Goal: Task Accomplishment & Management: Use online tool/utility

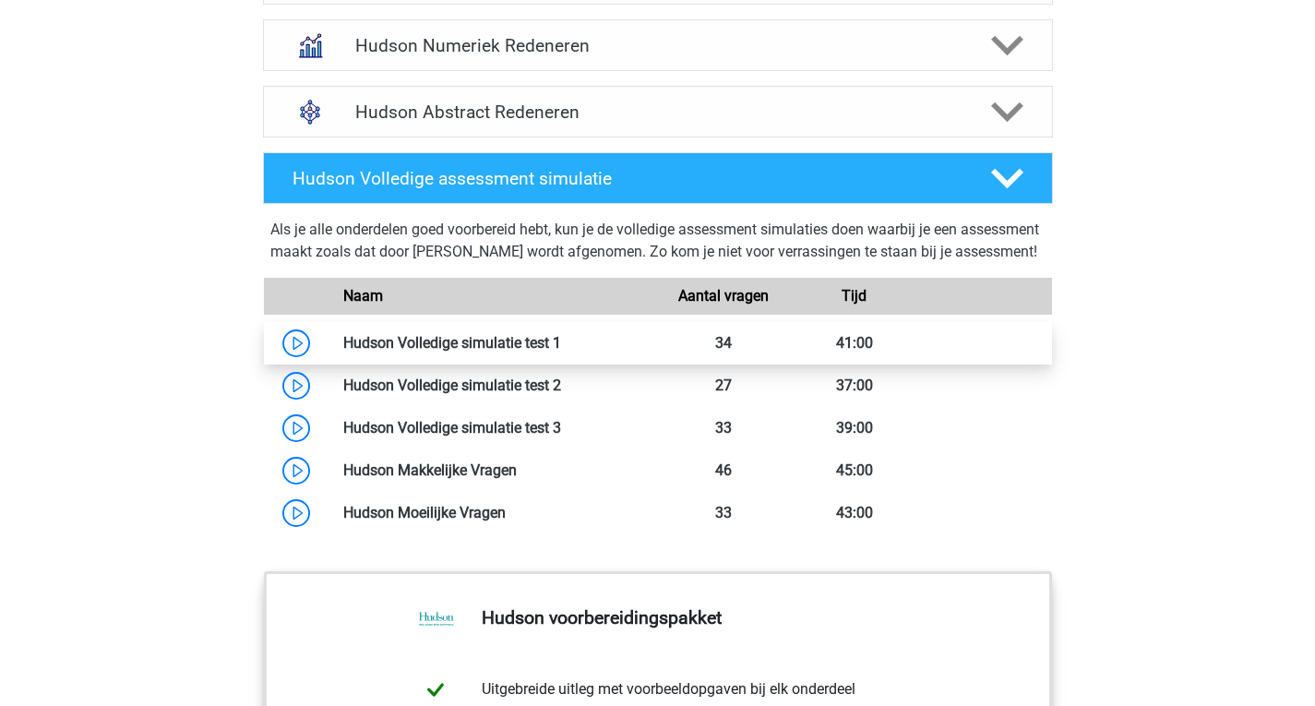
scroll to position [1477, 0]
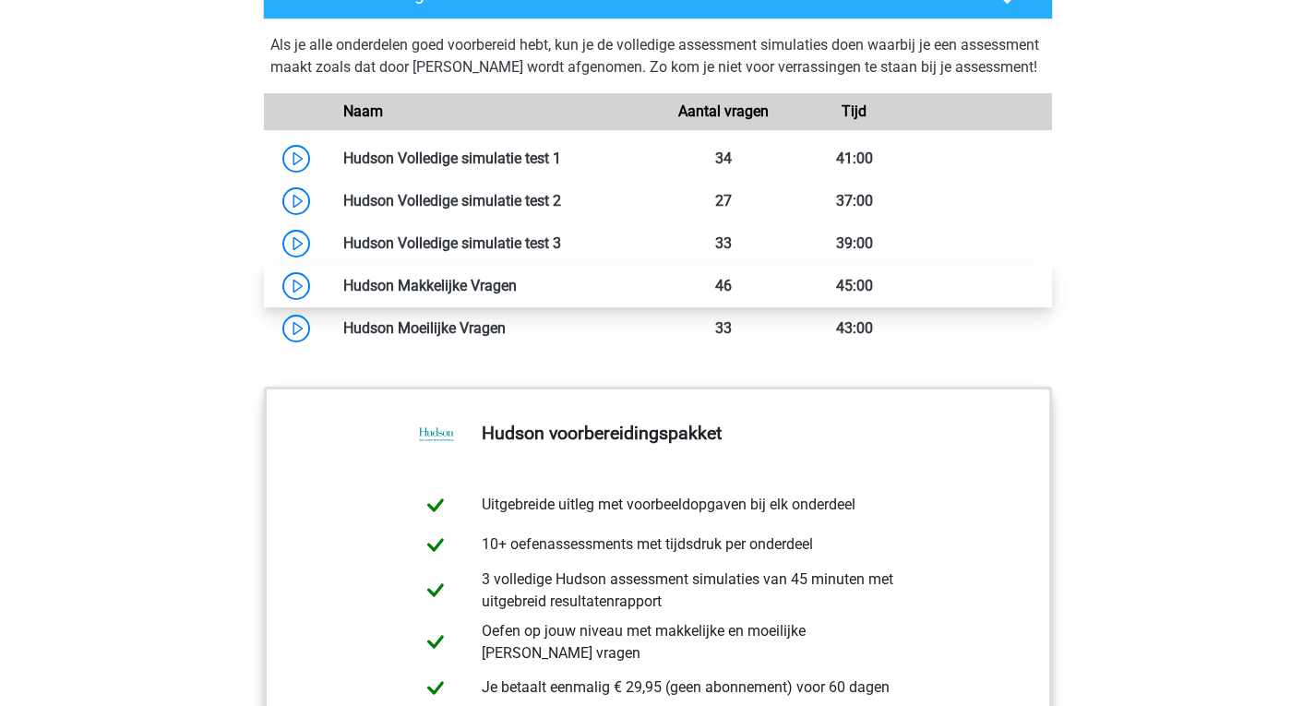
click at [517, 294] on link at bounding box center [517, 286] width 0 height 18
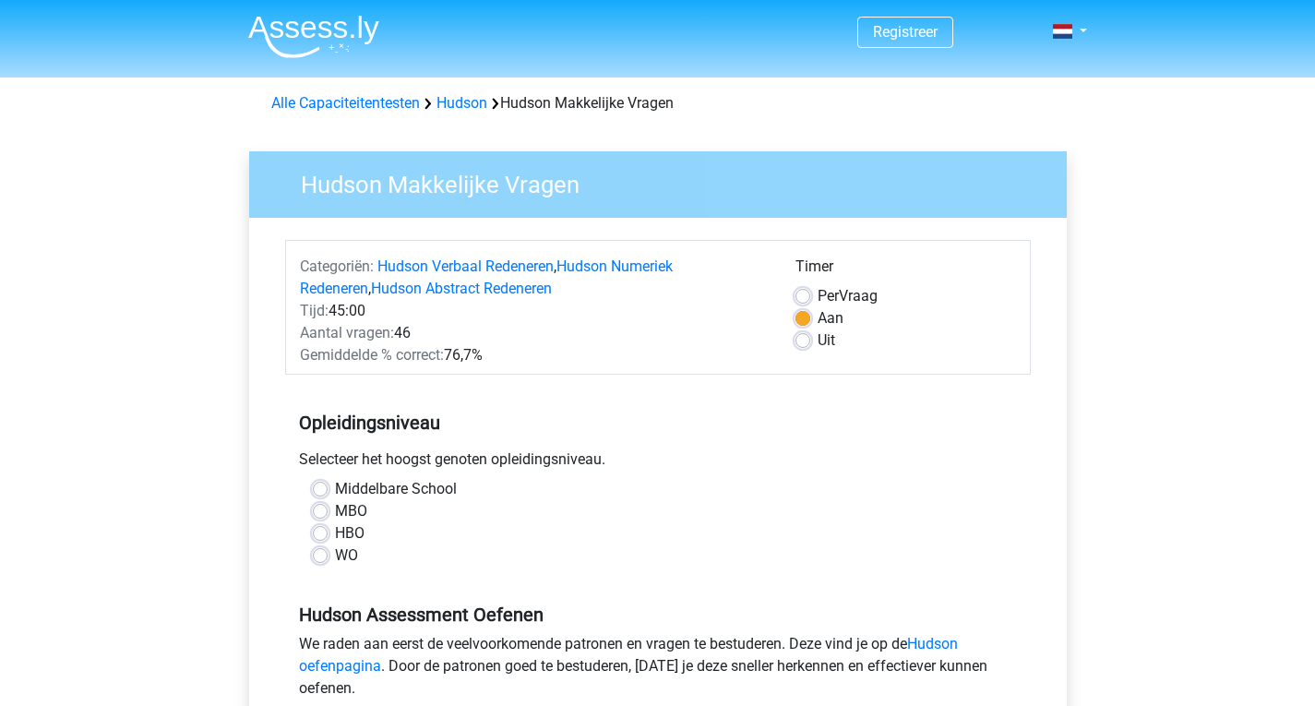
click at [335, 534] on label "HBO" at bounding box center [350, 533] width 30 height 22
click at [317, 534] on input "HBO" at bounding box center [320, 531] width 15 height 18
radio input "true"
click at [818, 340] on label "Uit" at bounding box center [827, 341] width 18 height 22
click at [803, 340] on input "Uit" at bounding box center [803, 339] width 15 height 18
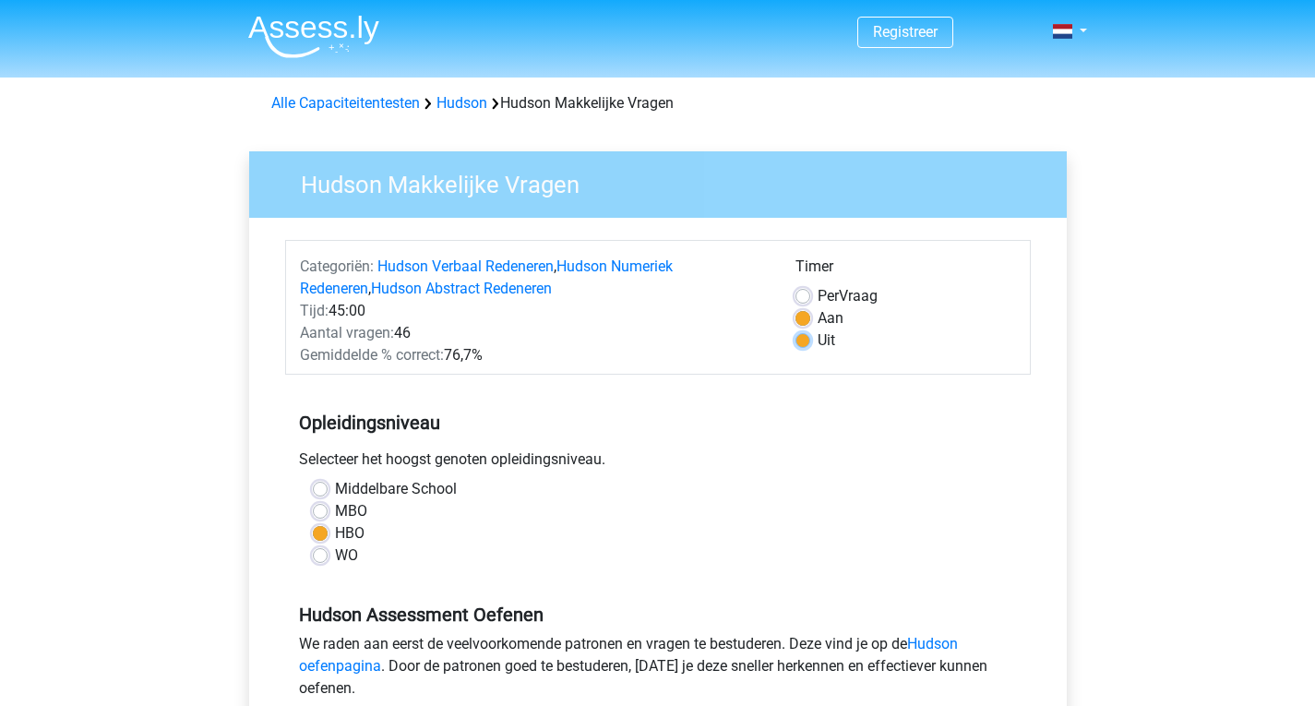
radio input "true"
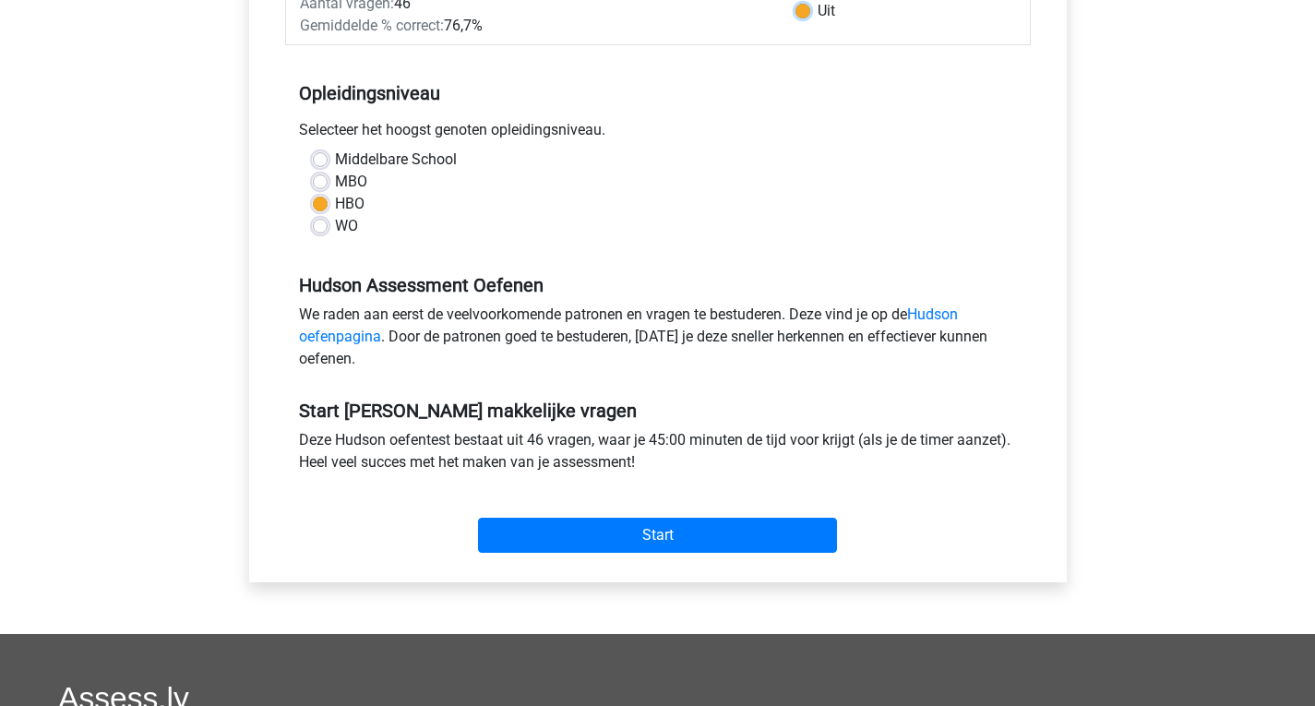
scroll to position [369, 0]
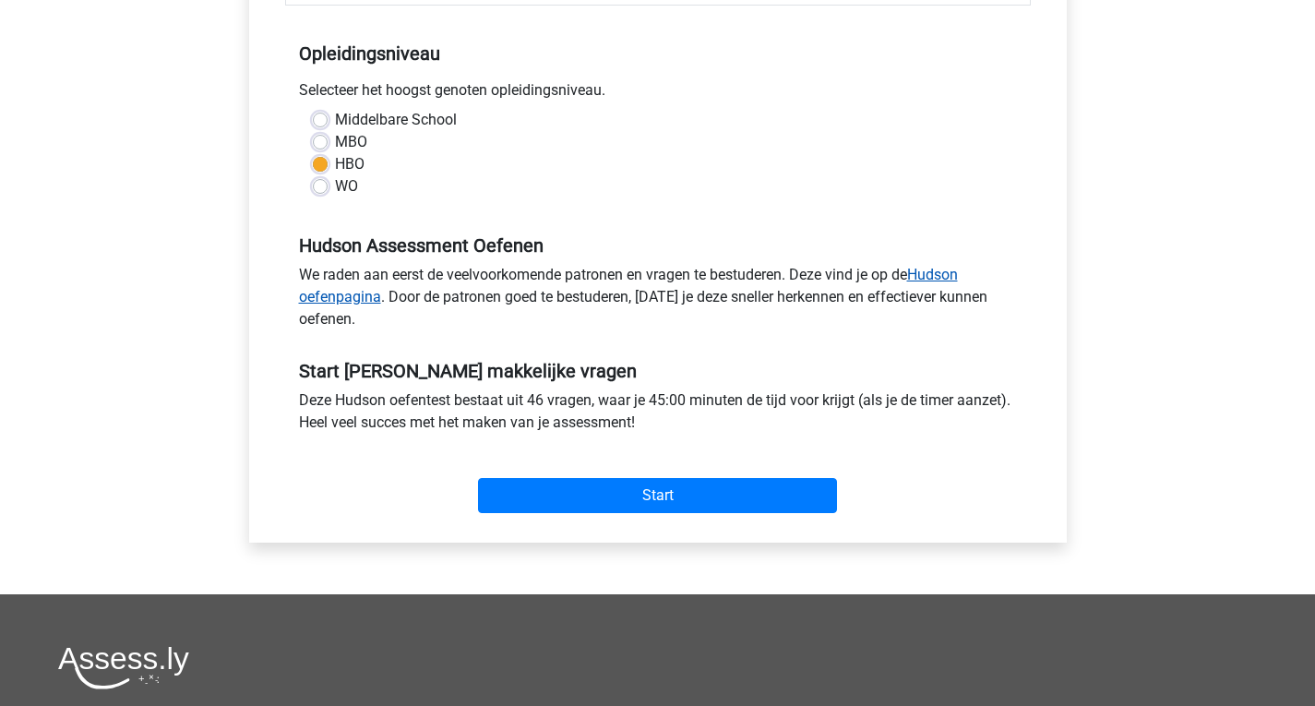
click at [938, 276] on link "Hudson oefenpagina" at bounding box center [628, 286] width 659 height 40
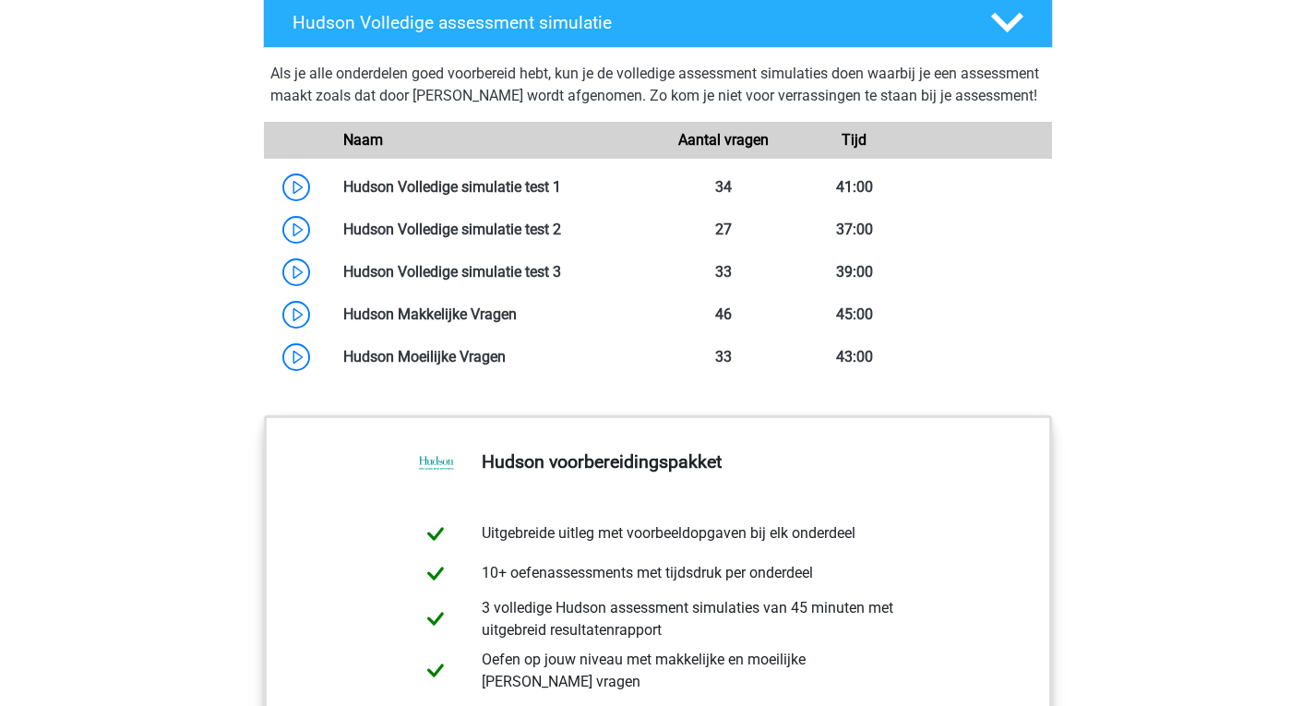
scroll to position [1477, 0]
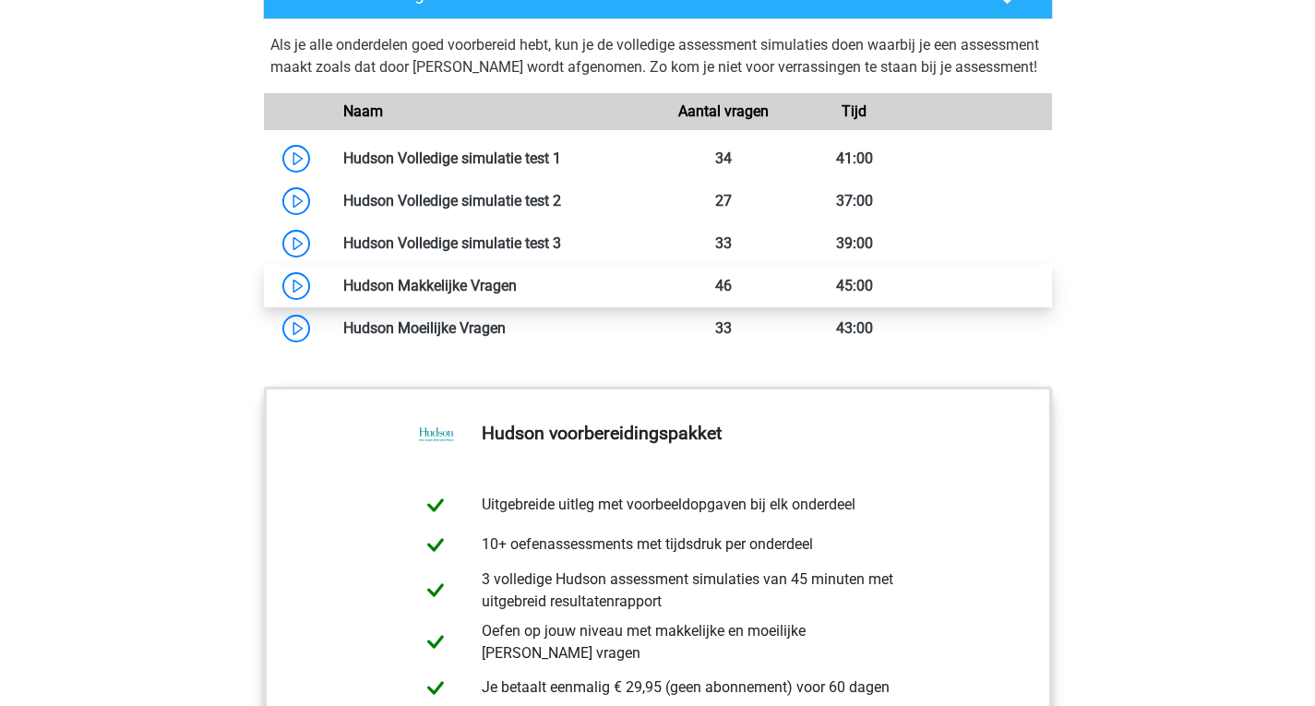
click at [517, 294] on link at bounding box center [517, 286] width 0 height 18
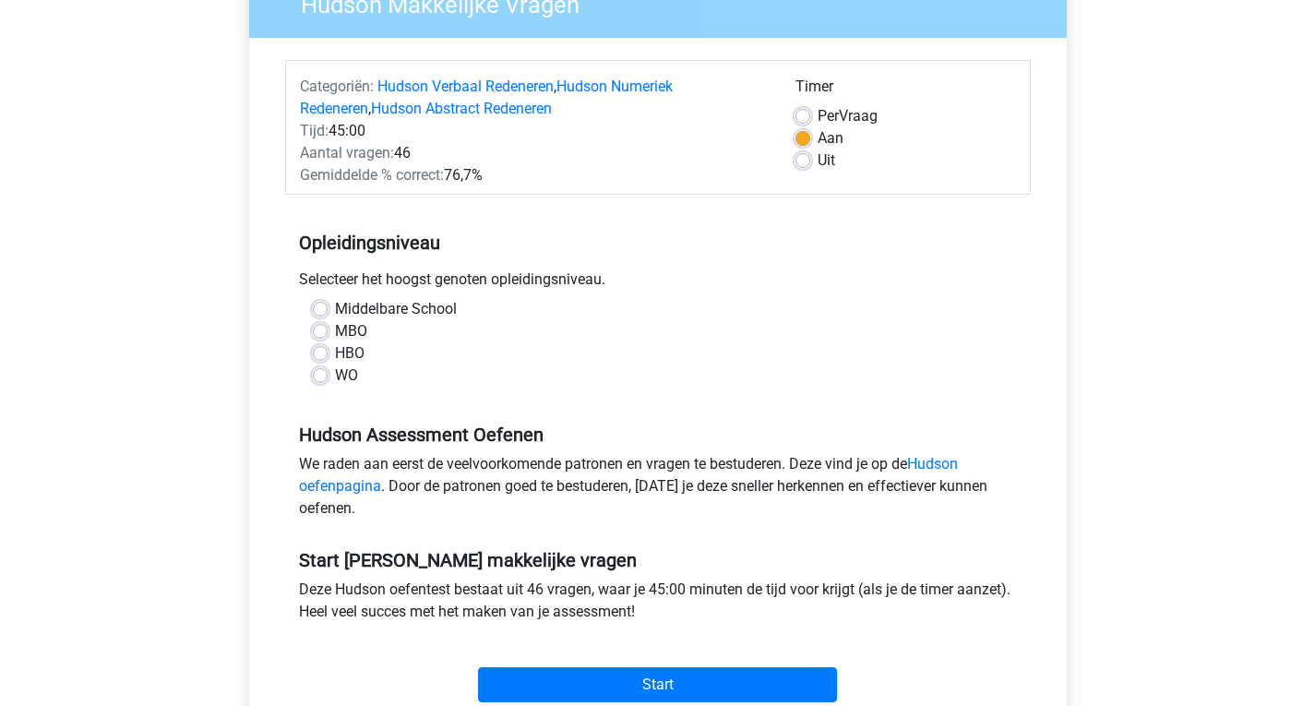
scroll to position [185, 0]
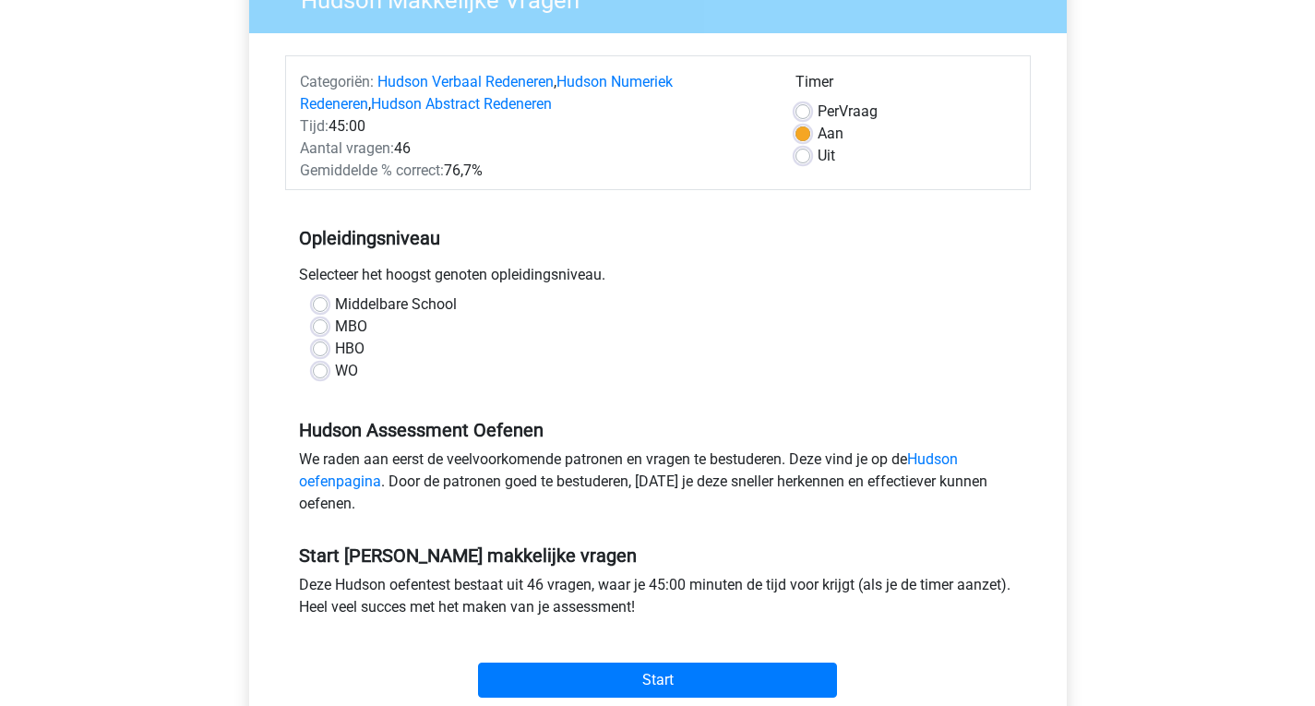
click at [335, 350] on label "HBO" at bounding box center [350, 349] width 30 height 22
click at [321, 350] on input "HBO" at bounding box center [320, 347] width 15 height 18
radio input "true"
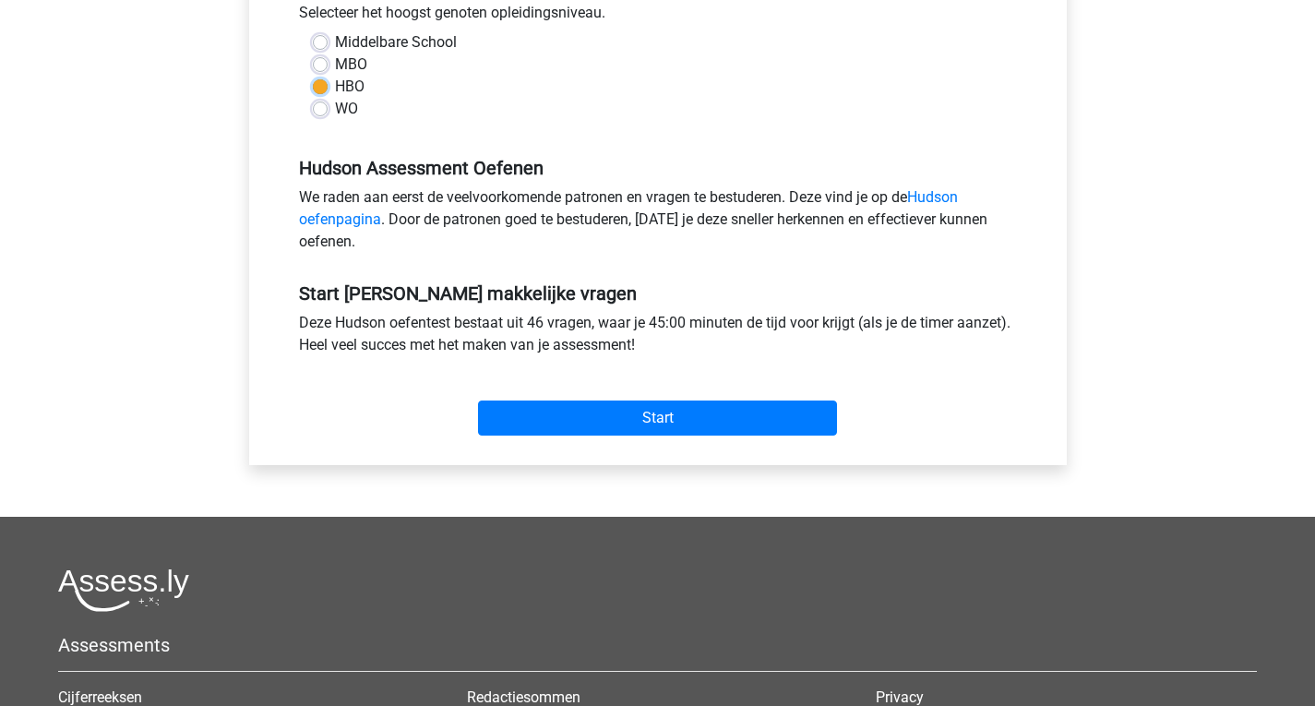
scroll to position [462, 0]
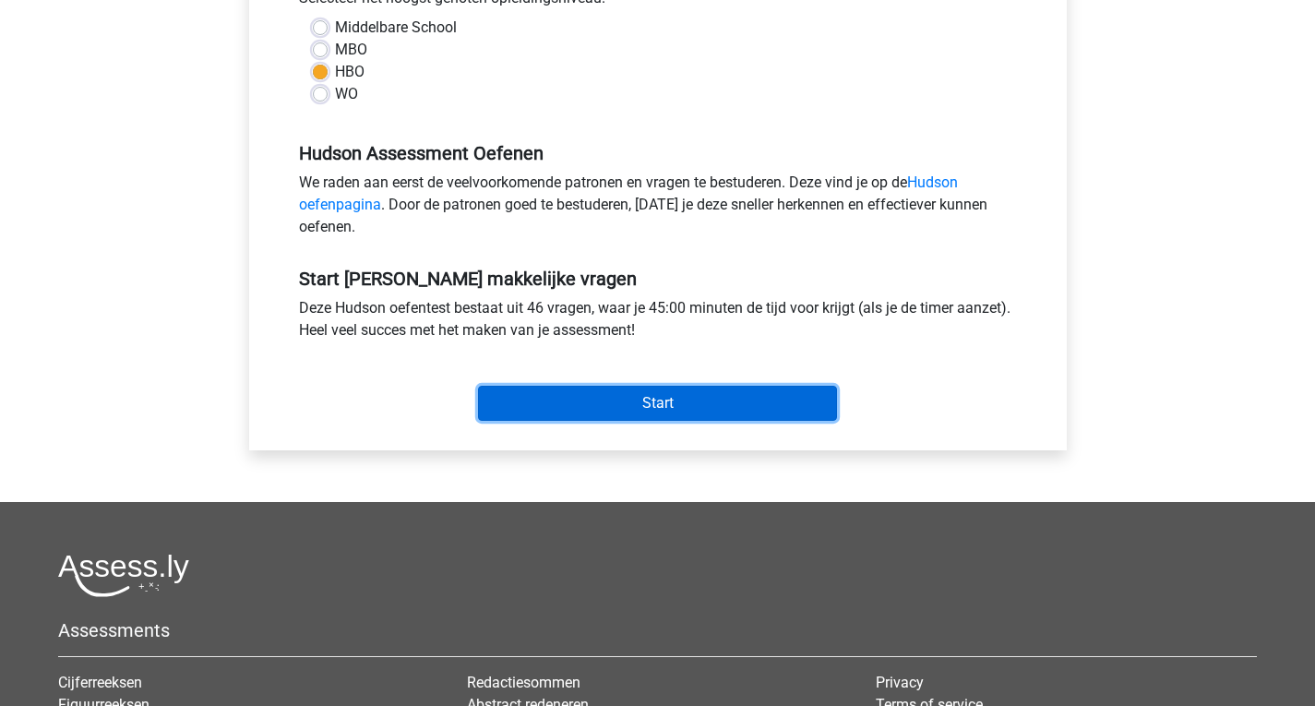
click at [646, 395] on input "Start" at bounding box center [657, 403] width 359 height 35
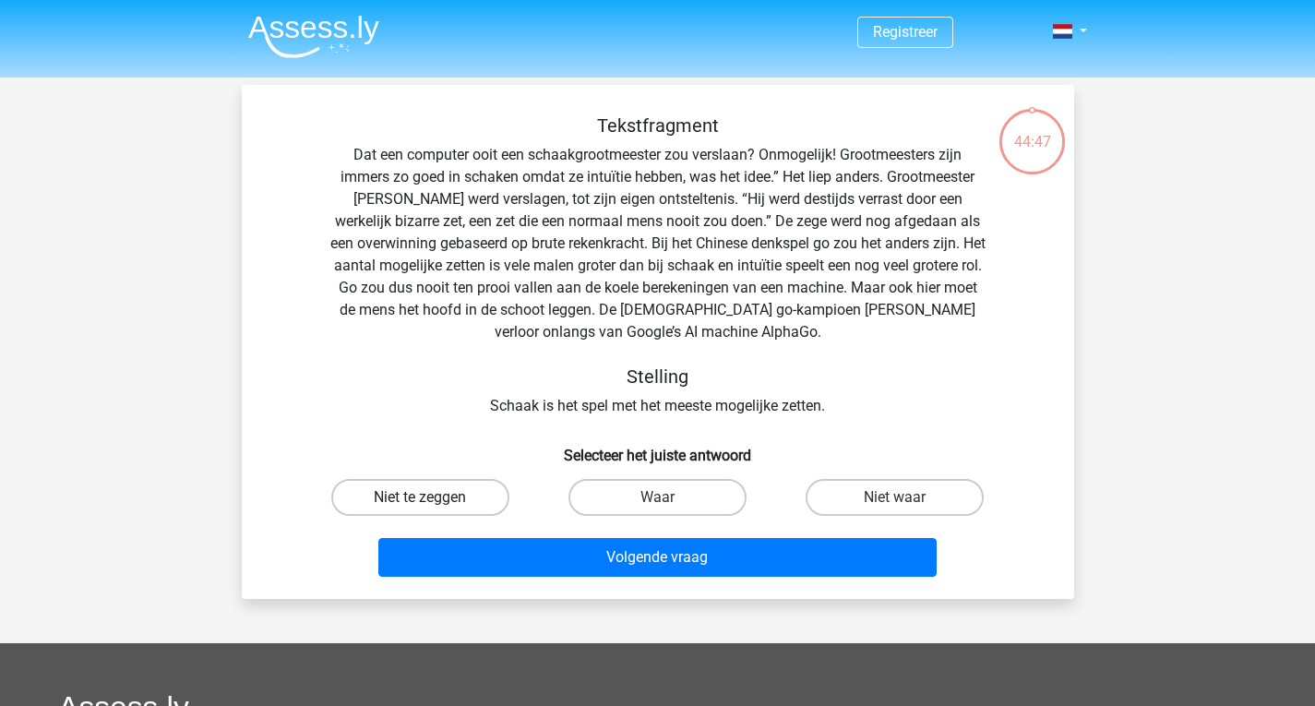
click at [403, 504] on label "Niet te zeggen" at bounding box center [420, 497] width 178 height 37
click at [420, 504] on input "Niet te zeggen" at bounding box center [426, 504] width 12 height 12
radio input "true"
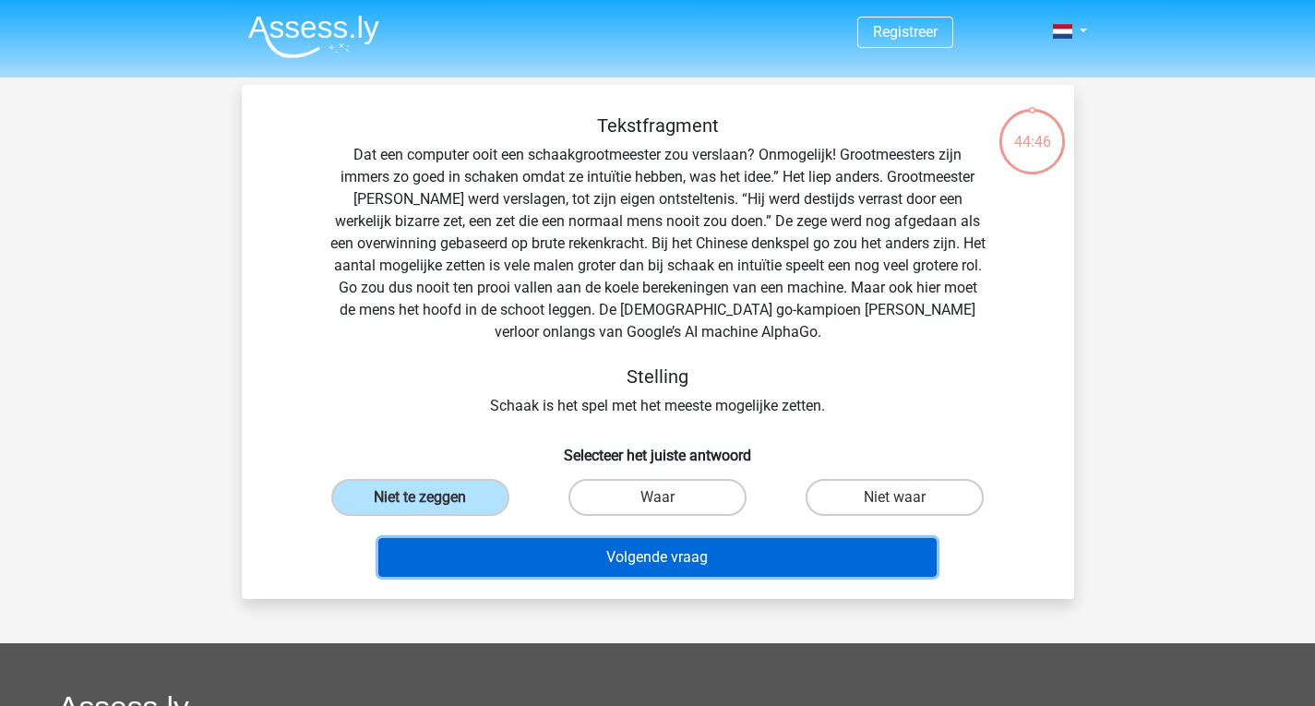
click at [726, 556] on button "Volgende vraag" at bounding box center [657, 557] width 558 height 39
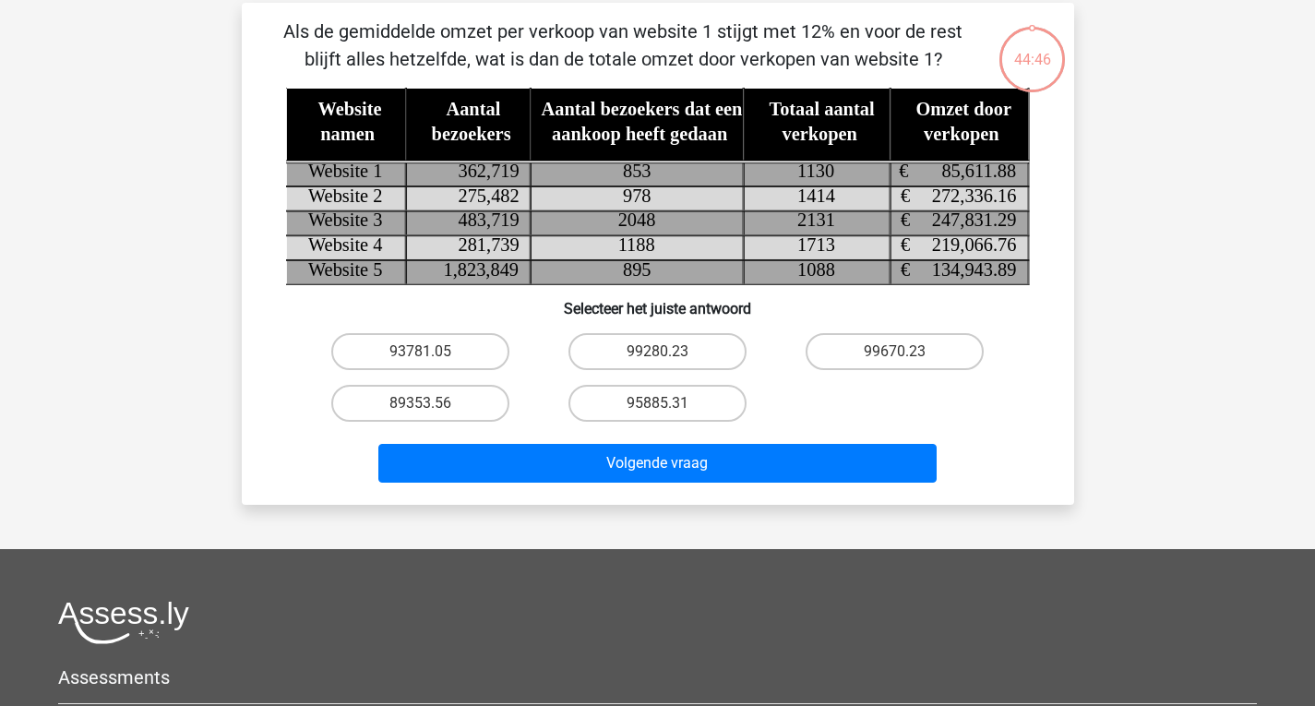
scroll to position [85, 0]
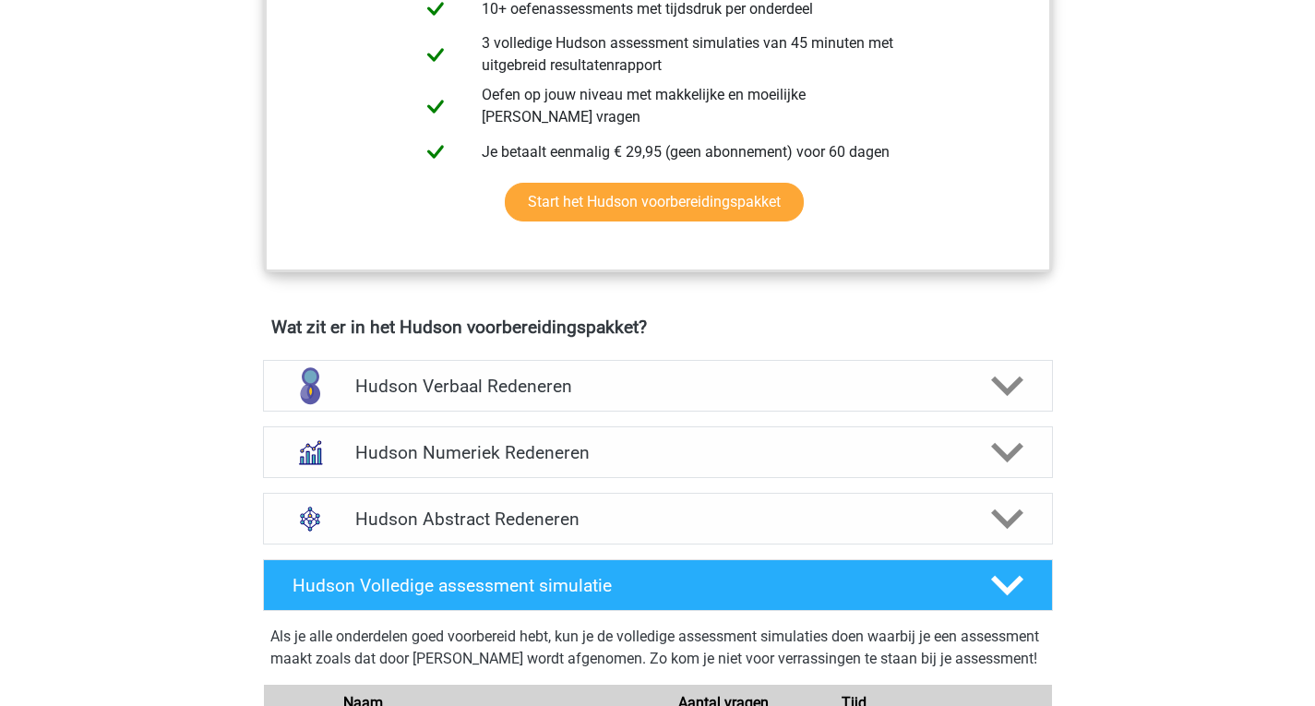
scroll to position [923, 0]
